Goal: Task Accomplishment & Management: Use online tool/utility

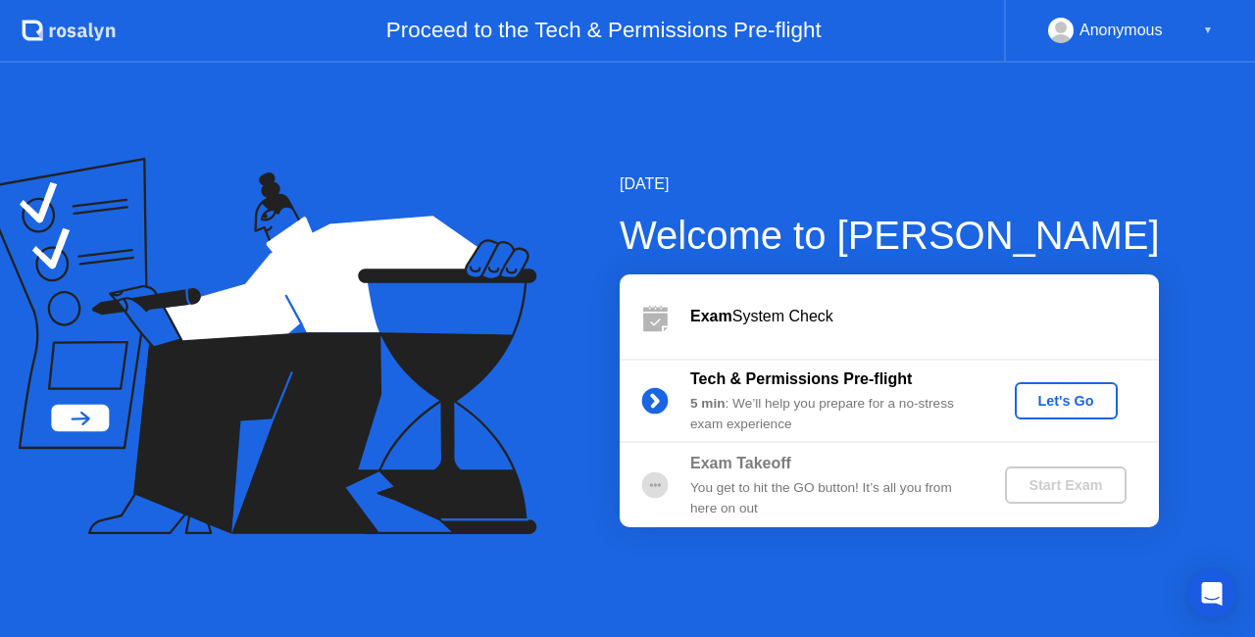
click at [1064, 401] on div "Let's Go" at bounding box center [1065, 401] width 87 height 16
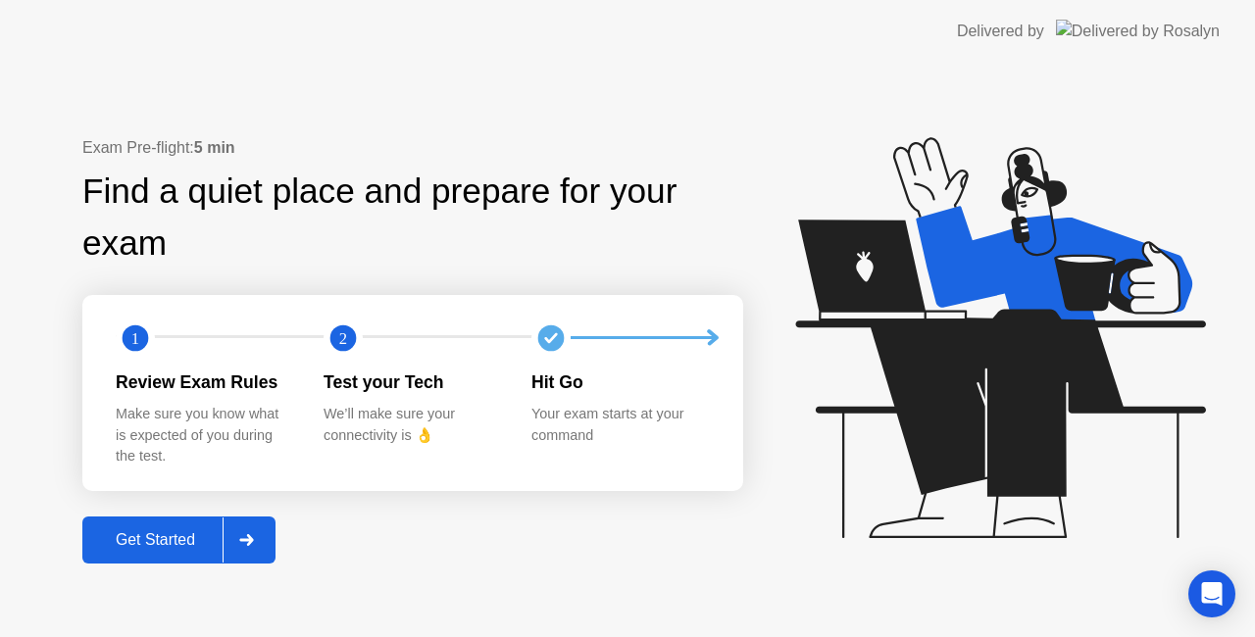
click at [171, 535] on div "Get Started" at bounding box center [155, 540] width 134 height 18
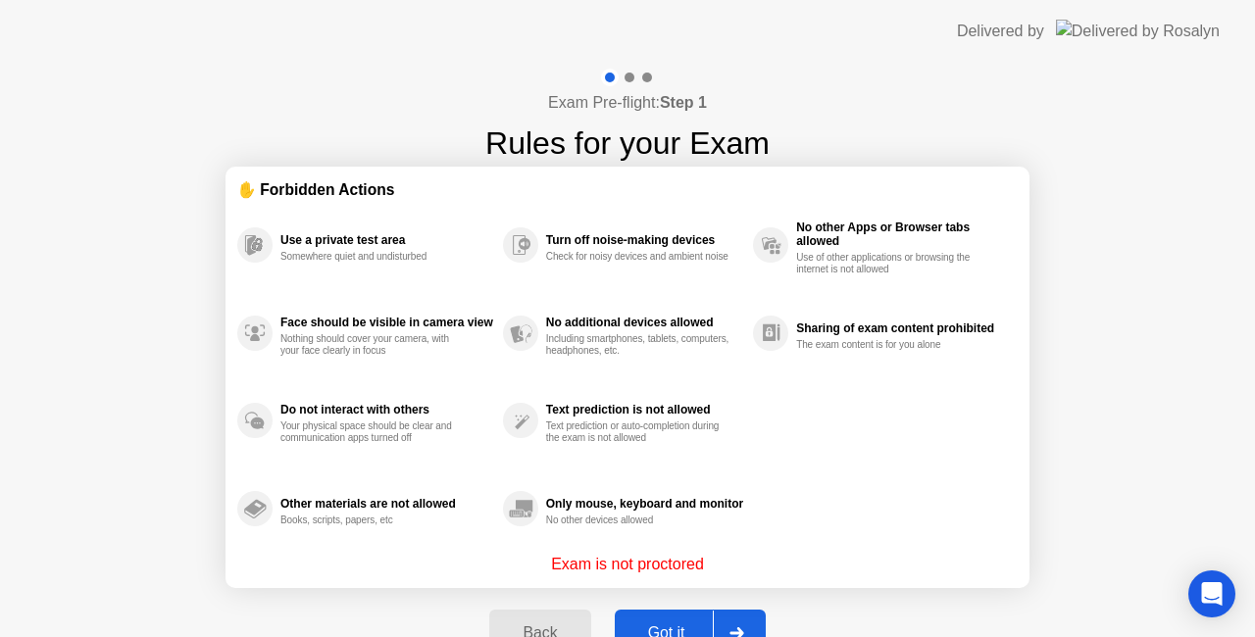
click at [676, 624] on div "Got it" at bounding box center [666, 633] width 92 height 18
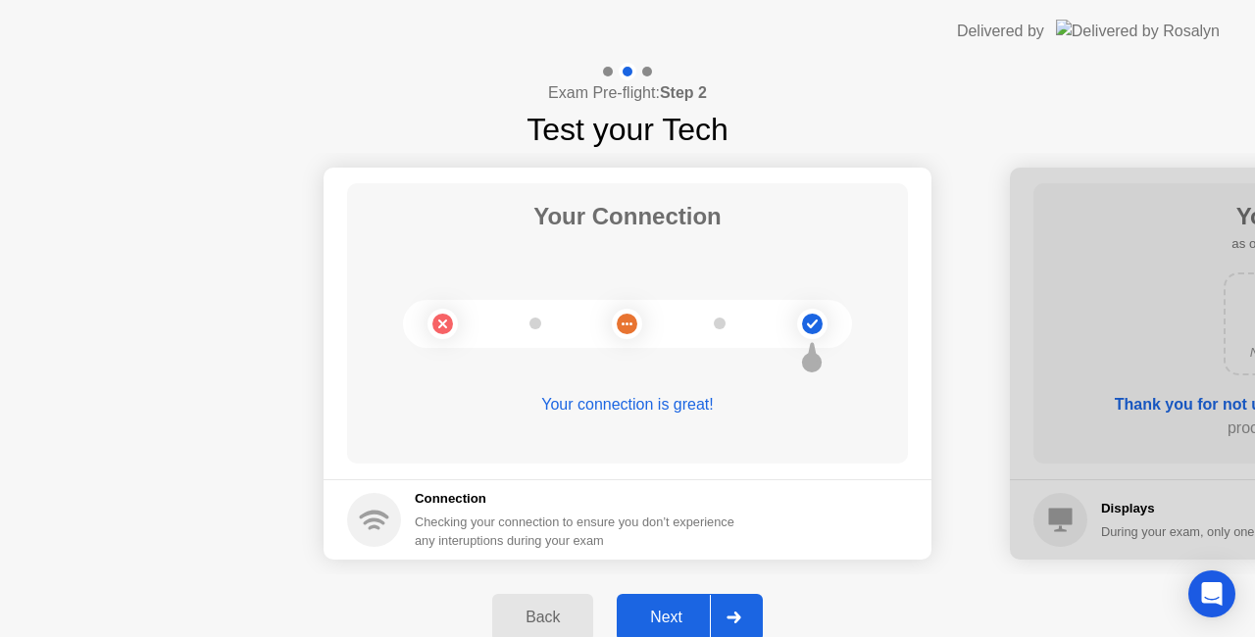
click at [676, 611] on div "Next" at bounding box center [665, 618] width 87 height 18
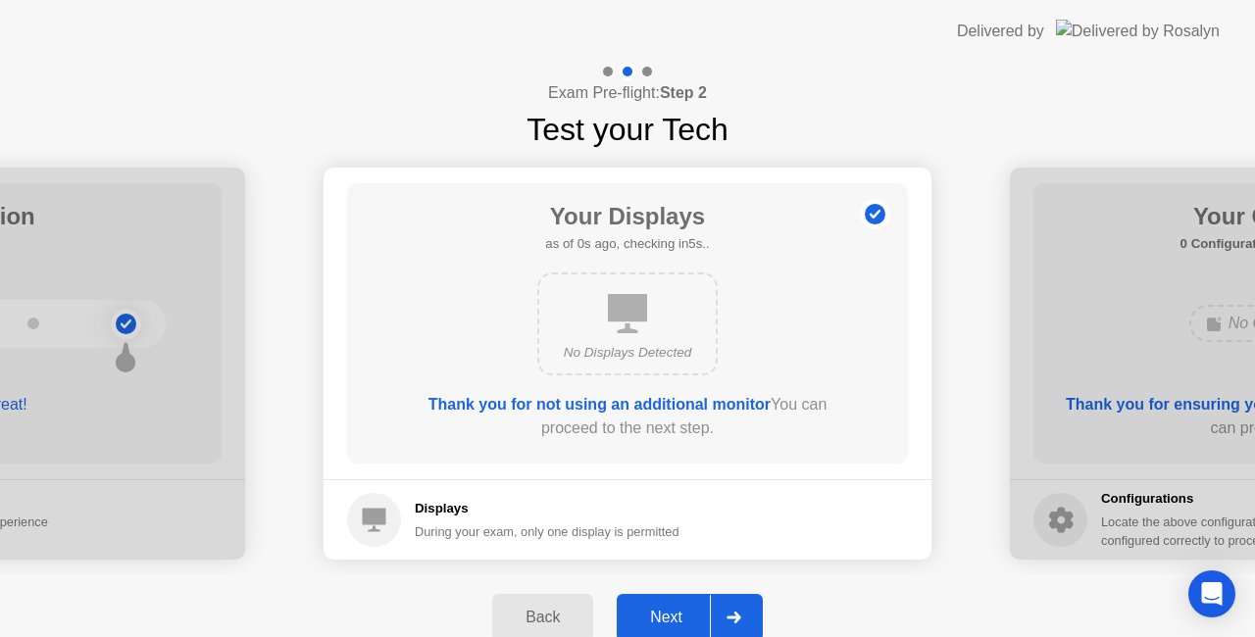
click at [678, 616] on div "Next" at bounding box center [665, 618] width 87 height 18
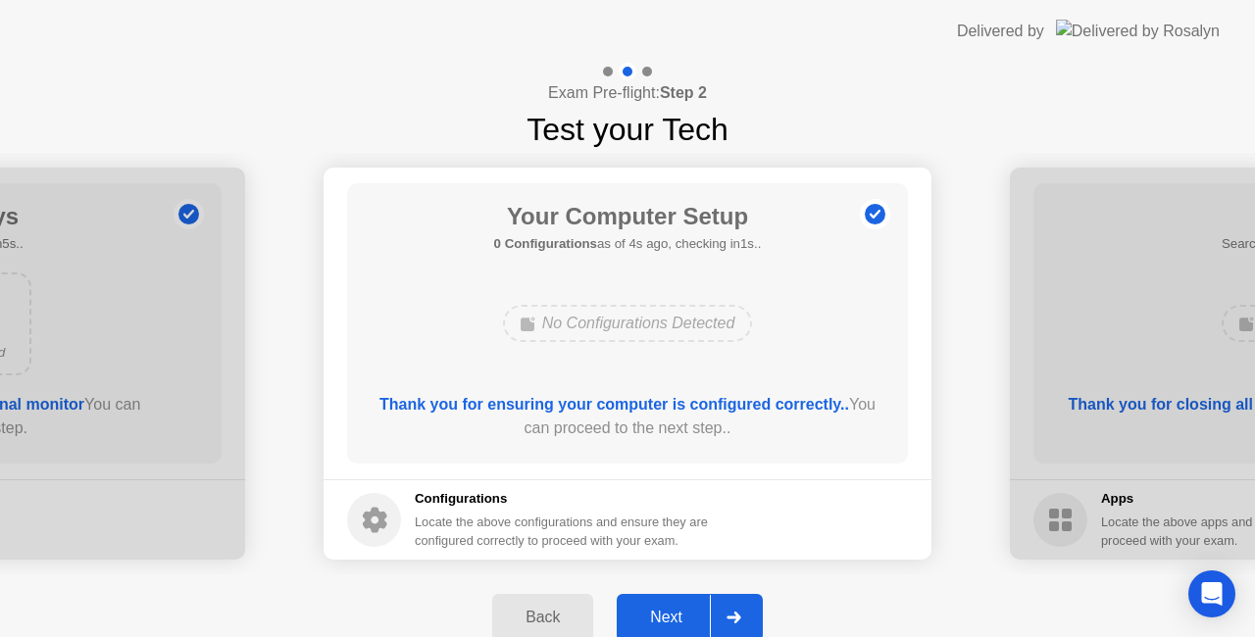
click at [680, 615] on div "Next" at bounding box center [665, 618] width 87 height 18
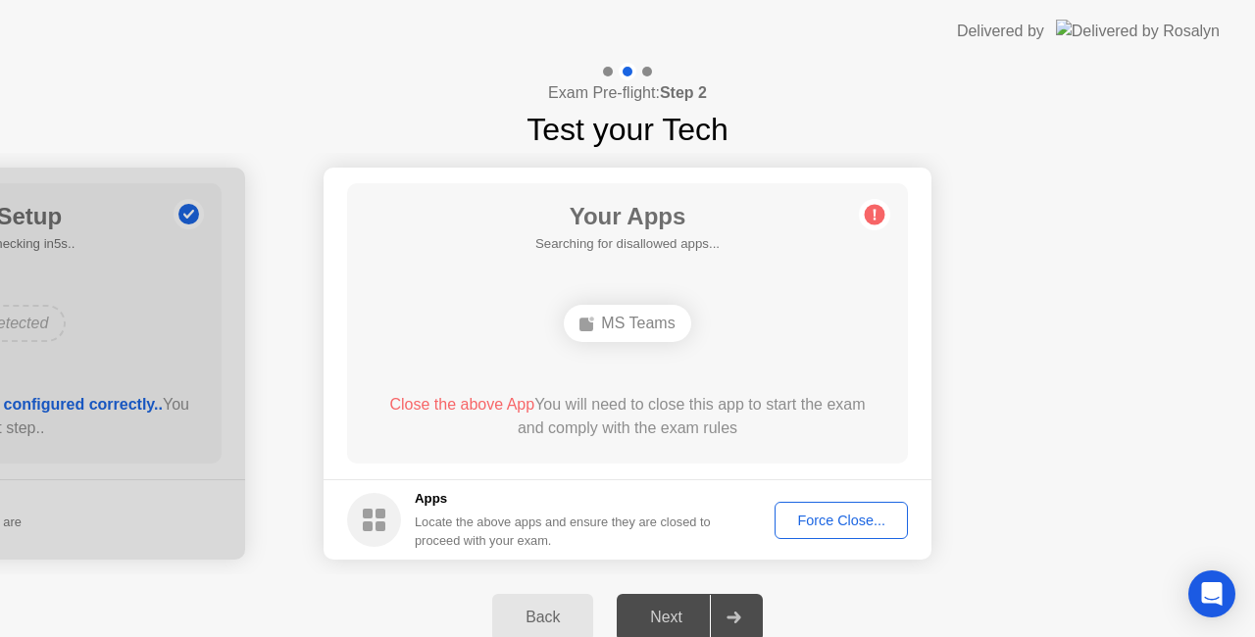
click at [861, 513] on div "Force Close..." at bounding box center [841, 521] width 120 height 16
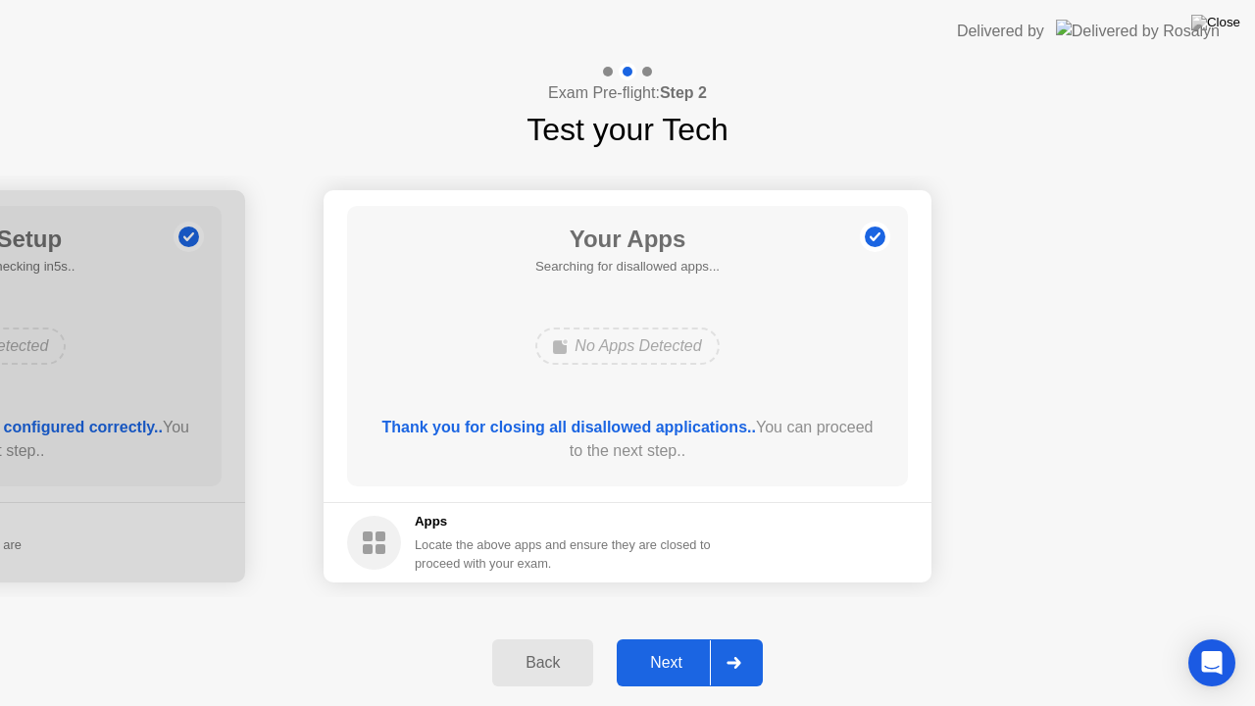
click at [680, 636] on div "Next" at bounding box center [665, 663] width 87 height 18
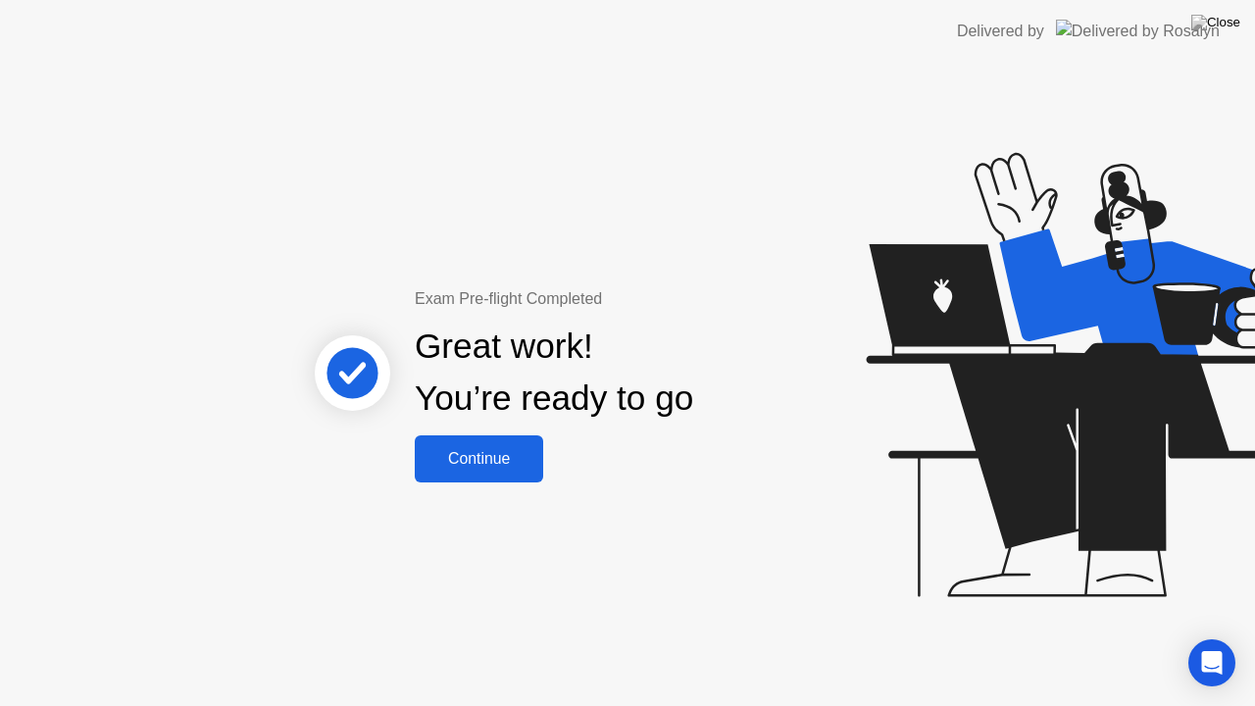
click at [504, 465] on div "Continue" at bounding box center [479, 459] width 117 height 18
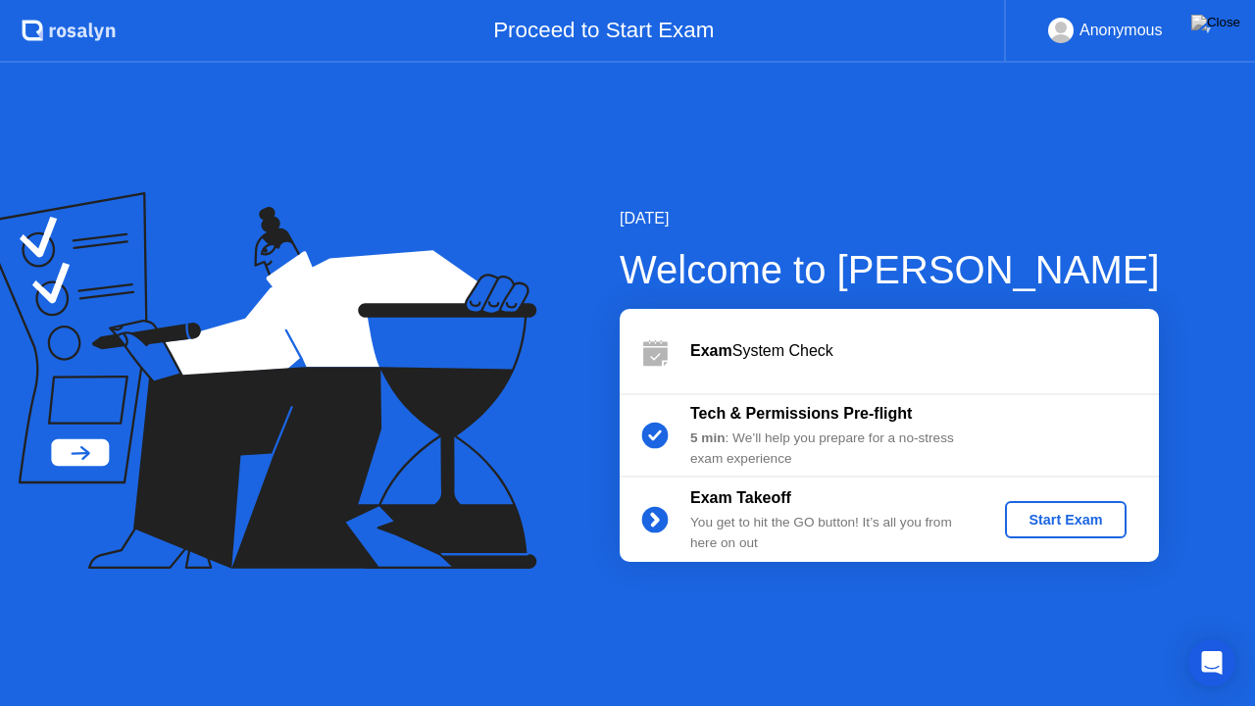
click at [1049, 517] on div "Start Exam" at bounding box center [1065, 520] width 105 height 16
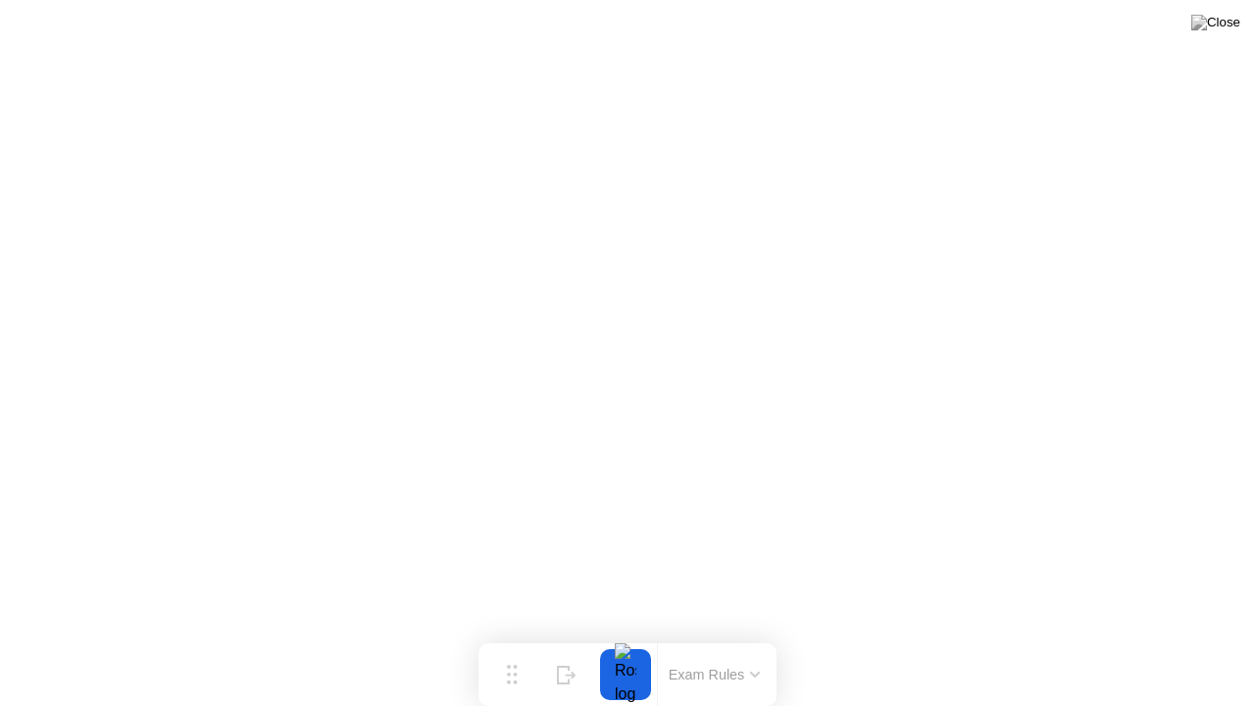
click at [1222, 35] on button at bounding box center [1215, 22] width 59 height 25
click at [970, 636] on div at bounding box center [627, 706] width 1255 height 0
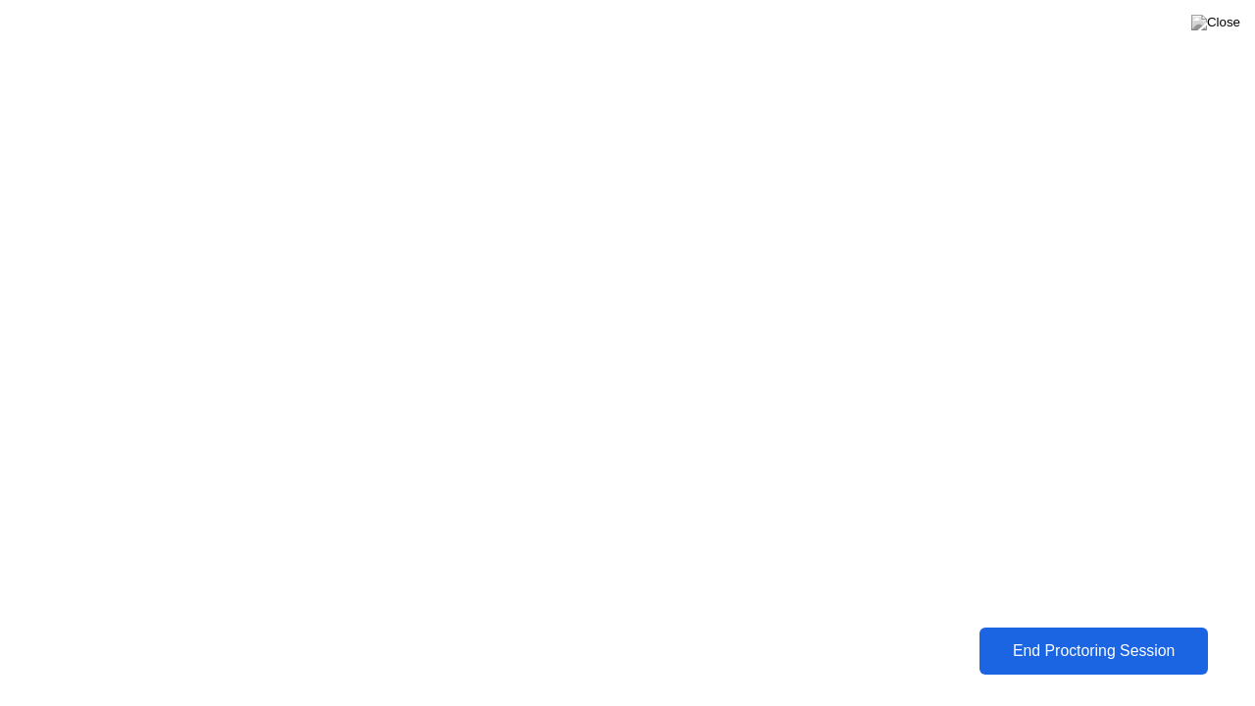
click at [1066, 636] on div "End Proctoring Session" at bounding box center [1093, 651] width 217 height 18
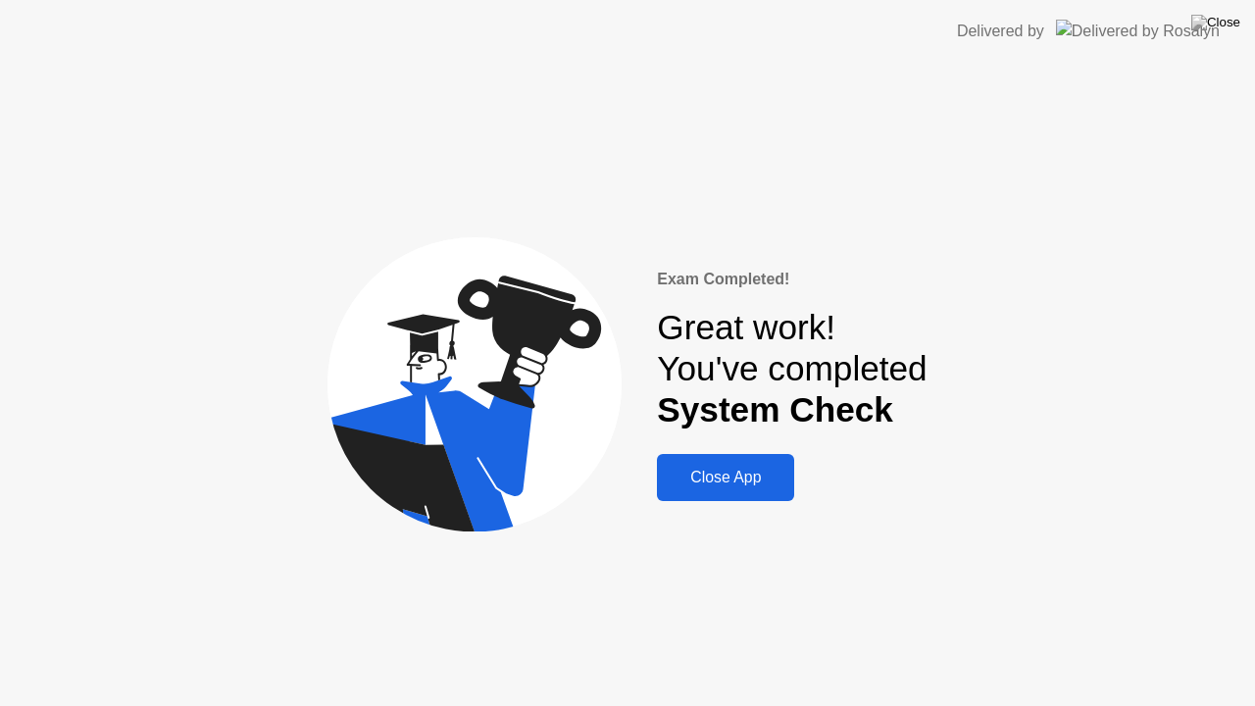
click at [712, 479] on div "Close App" at bounding box center [725, 478] width 125 height 18
